Goal: Connect with others: Connect with others

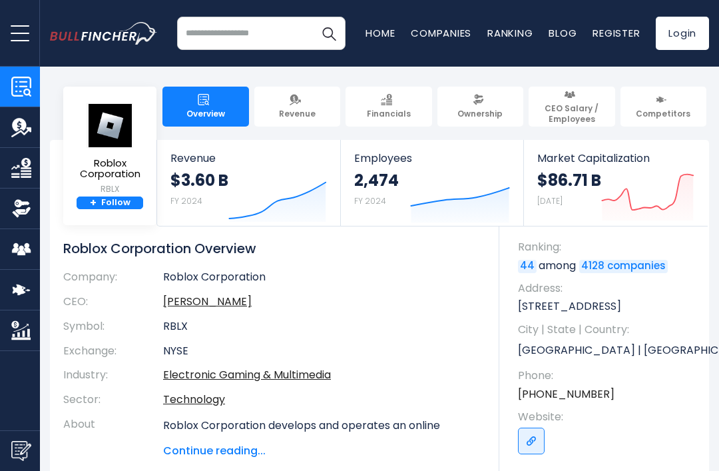
click at [116, 208] on link "+ Follow" at bounding box center [110, 202] width 67 height 13
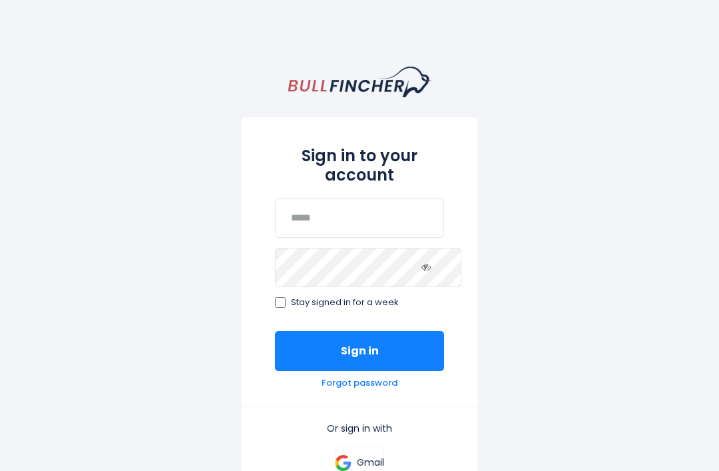
click at [385, 334] on button "Sign in" at bounding box center [359, 351] width 169 height 40
